Goal: Information Seeking & Learning: Learn about a topic

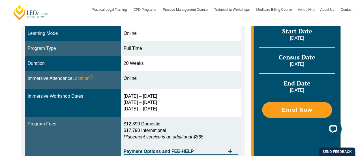
scroll to position [170, 0]
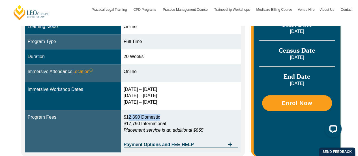
drag, startPoint x: 129, startPoint y: 117, endPoint x: 167, endPoint y: 117, distance: 37.4
click at [167, 117] on p "$12,390 Domestic $17,790 International Placement service is an additional $865" at bounding box center [181, 124] width 115 height 20
drag, startPoint x: 166, startPoint y: 119, endPoint x: 125, endPoint y: 119, distance: 41.1
click at [125, 119] on td "$12,390 Domestic $17,790 International Placement service is an additional $865 …" at bounding box center [181, 131] width 120 height 42
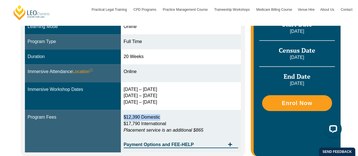
click at [125, 119] on td "$12,390 Domestic $17,790 International Placement service is an additional $865 …" at bounding box center [181, 131] width 120 height 42
drag, startPoint x: 125, startPoint y: 117, endPoint x: 175, endPoint y: 116, distance: 50.7
click at [175, 116] on td "$12,390 Domestic $17,790 International Placement service is an additional $865 …" at bounding box center [181, 131] width 120 height 42
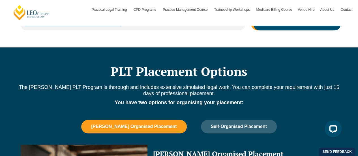
scroll to position [283, 0]
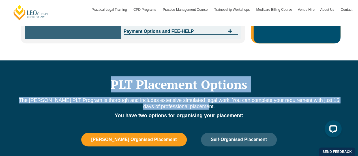
drag, startPoint x: 113, startPoint y: 80, endPoint x: 256, endPoint y: 104, distance: 145.9
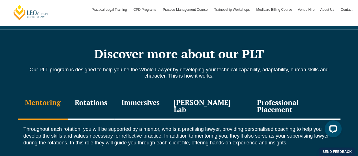
scroll to position [623, 0]
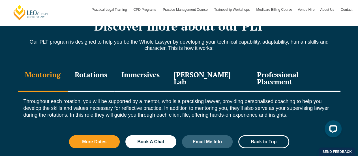
click at [96, 76] on div "Rotations" at bounding box center [91, 78] width 47 height 27
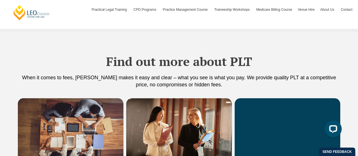
scroll to position [1047, 0]
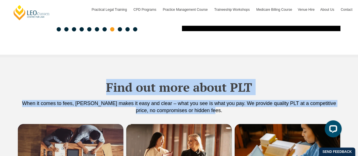
drag, startPoint x: 108, startPoint y: 74, endPoint x: 217, endPoint y: 103, distance: 112.6
click at [217, 103] on div "Find out more about PLT When it comes to fees, Leo Cussen makes it easy and cle…" at bounding box center [179, 90] width 323 height 67
click at [217, 103] on div "When it comes to fees, Leo Cussen makes it easy and clear – what you see is wha…" at bounding box center [179, 112] width 323 height 24
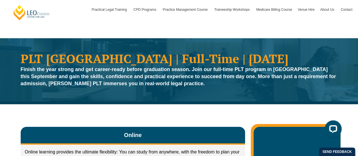
scroll to position [0, 0]
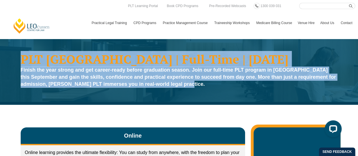
drag, startPoint x: 20, startPoint y: 58, endPoint x: 191, endPoint y: 82, distance: 173.3
click at [191, 82] on div "PLT NSW | Full-Time | September 2025 Finish the year strong and get career-read…" at bounding box center [179, 71] width 323 height 43
click at [191, 82] on p "Finish the year strong and get career-ready before graduation season. Join our …" at bounding box center [179, 77] width 317 height 21
drag, startPoint x: 191, startPoint y: 84, endPoint x: 22, endPoint y: 61, distance: 170.8
click at [22, 61] on div "PLT NSW | Full-Time | September 2025 Finish the year strong and get career-read…" at bounding box center [179, 71] width 323 height 43
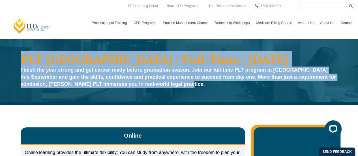
click at [22, 61] on h1 "PLT NSW | Full-Time | September 2025" at bounding box center [179, 59] width 317 height 12
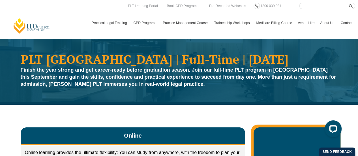
click at [32, 104] on div "PLT NSW | Full-Time | September 2025 Finish the year strong and get career-read…" at bounding box center [179, 72] width 358 height 66
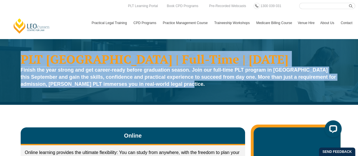
drag, startPoint x: 21, startPoint y: 57, endPoint x: 201, endPoint y: 87, distance: 182.6
click at [201, 87] on div "PLT NSW | Full-Time | September 2025 Finish the year strong and get career-read…" at bounding box center [179, 71] width 323 height 43
click at [201, 87] on p "Finish the year strong and get career-ready before graduation season. Join our …" at bounding box center [179, 77] width 317 height 21
drag, startPoint x: 191, startPoint y: 82, endPoint x: 18, endPoint y: 66, distance: 173.7
click at [12, 63] on div "PLT NSW | Full-Time | September 2025 Finish the year strong and get career-read…" at bounding box center [179, 72] width 358 height 66
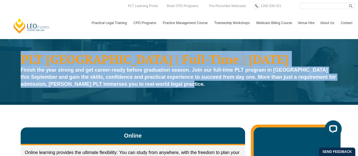
click at [18, 66] on div "PLT NSW | Full-Time | September 2025 Finish the year strong and get career-read…" at bounding box center [179, 71] width 323 height 43
